Goal: Transaction & Acquisition: Purchase product/service

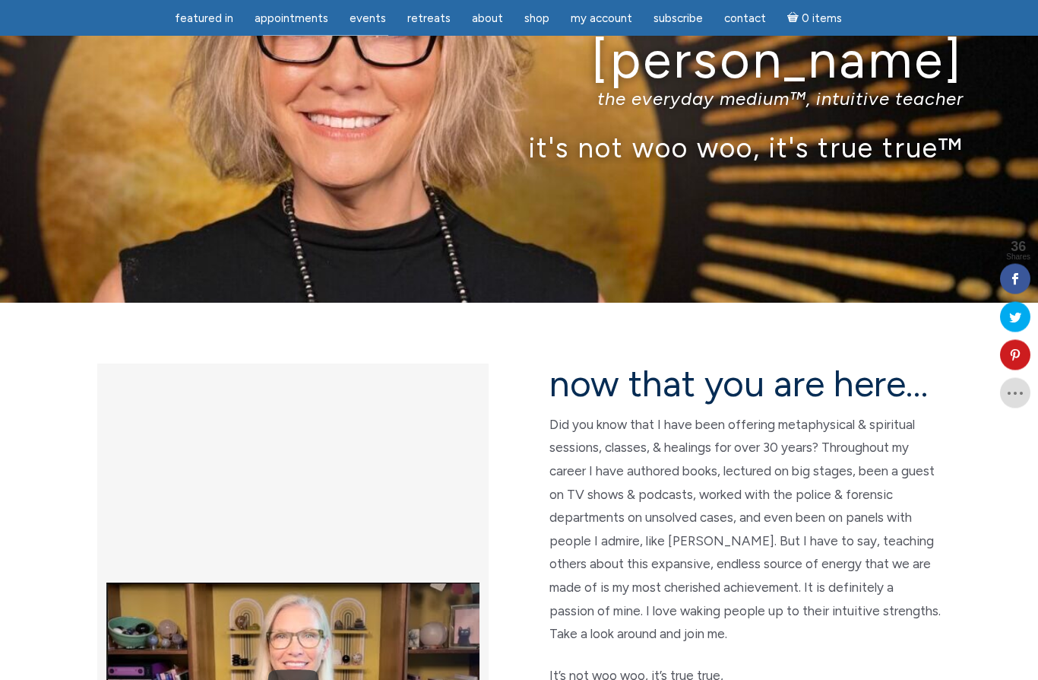
scroll to position [110, 0]
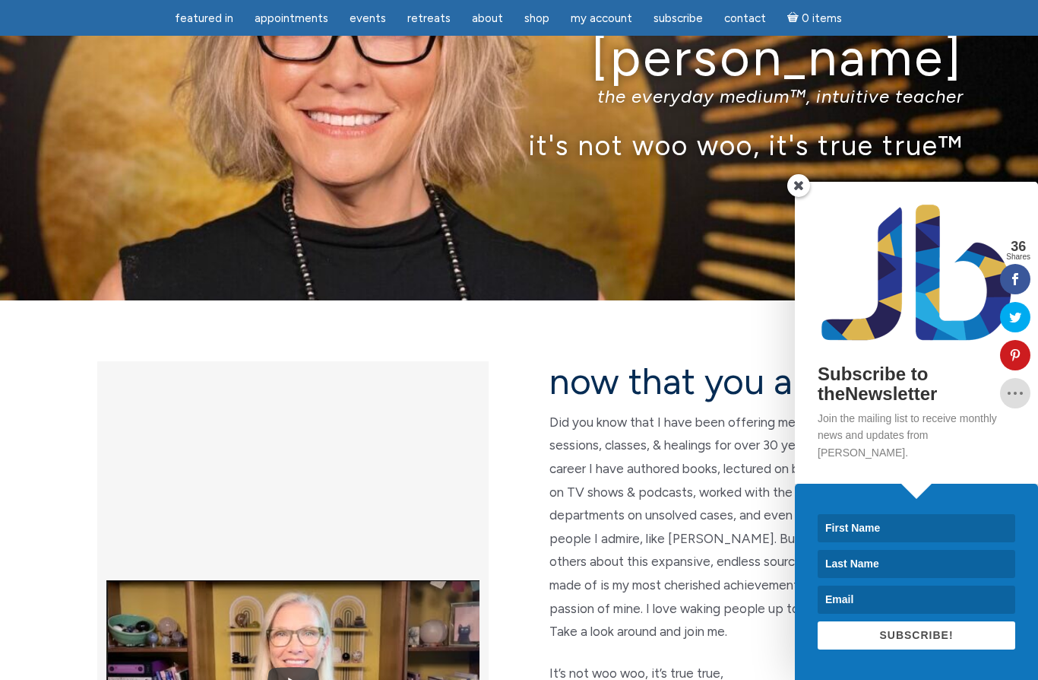
click at [803, 197] on span at bounding box center [798, 185] width 23 height 23
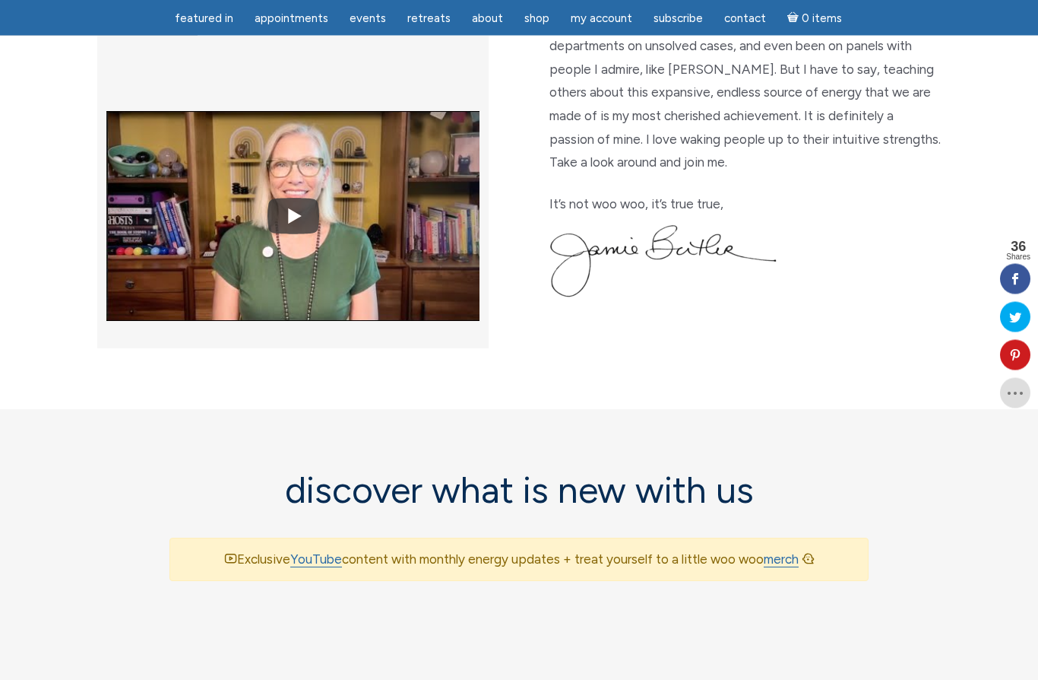
scroll to position [578, 0]
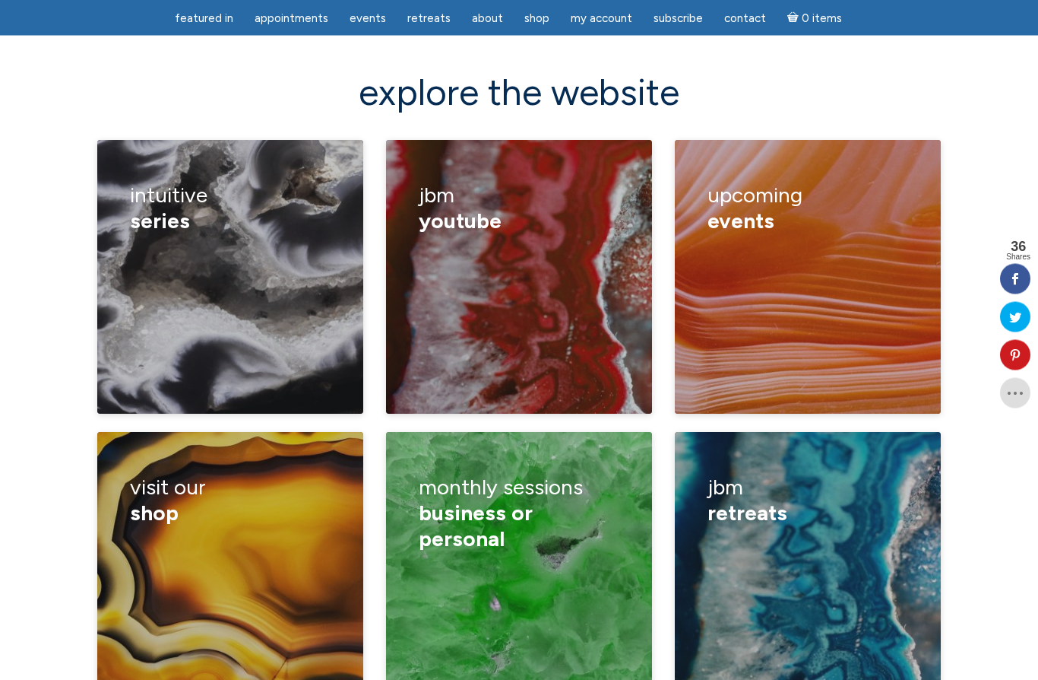
scroll to position [2118, 0]
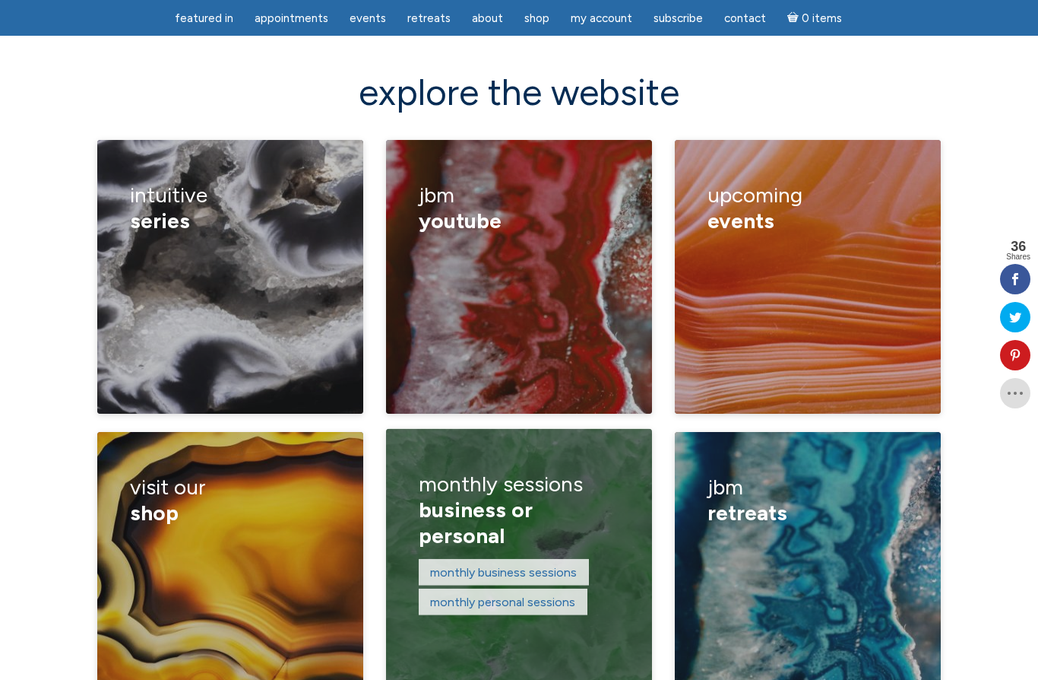
click at [577, 559] on div "monthly business sessions monthly personal sessions" at bounding box center [519, 588] width 201 height 59
click at [533, 594] on link "monthly personal sessions" at bounding box center [502, 601] width 145 height 14
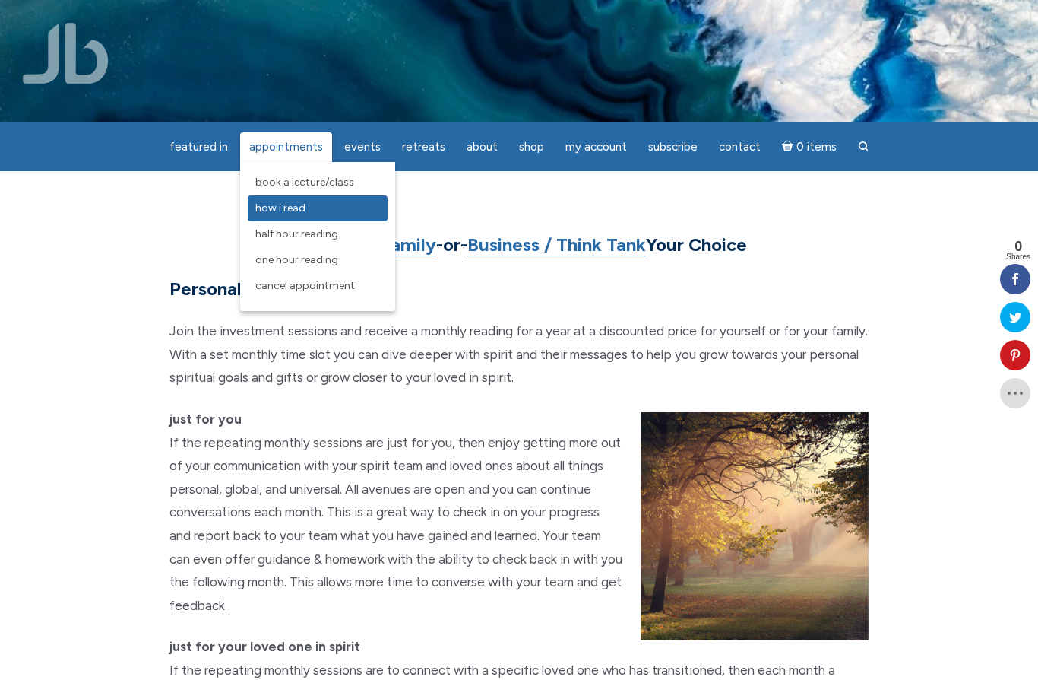
click at [293, 216] on link "How I Read" at bounding box center [318, 208] width 140 height 26
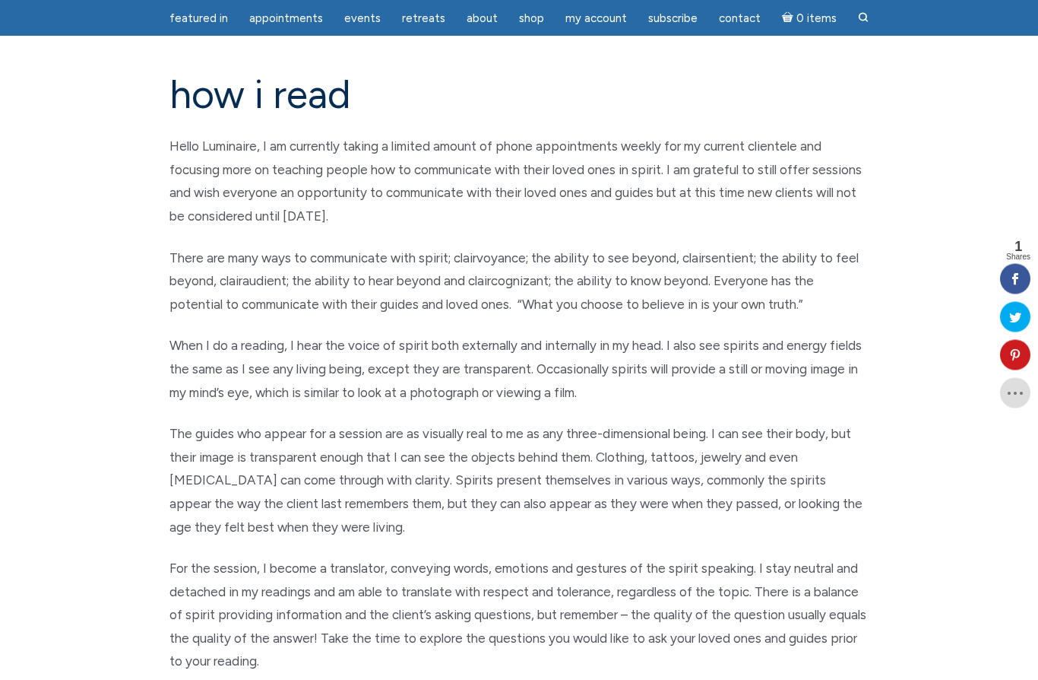
scroll to position [109, 0]
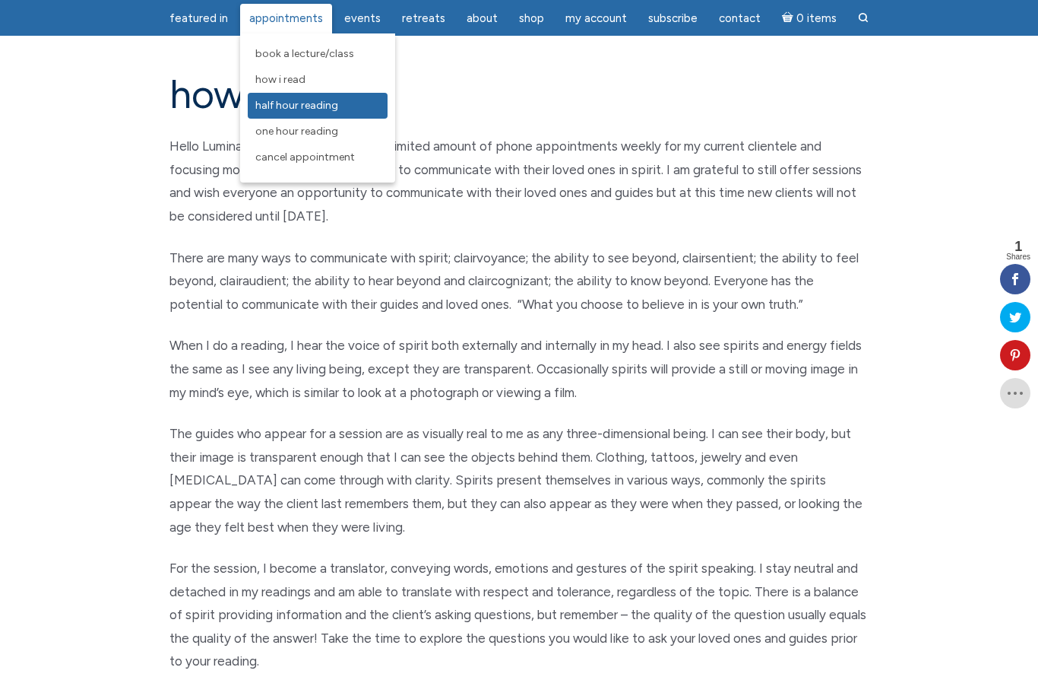
click at [327, 106] on span "Half Hour Reading" at bounding box center [296, 105] width 83 height 13
